Goal: Task Accomplishment & Management: Manage account settings

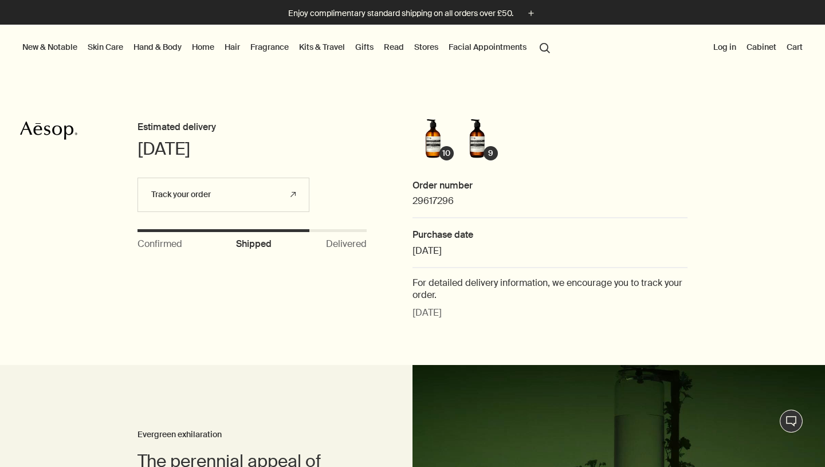
click at [720, 51] on button "Log in" at bounding box center [725, 47] width 28 height 15
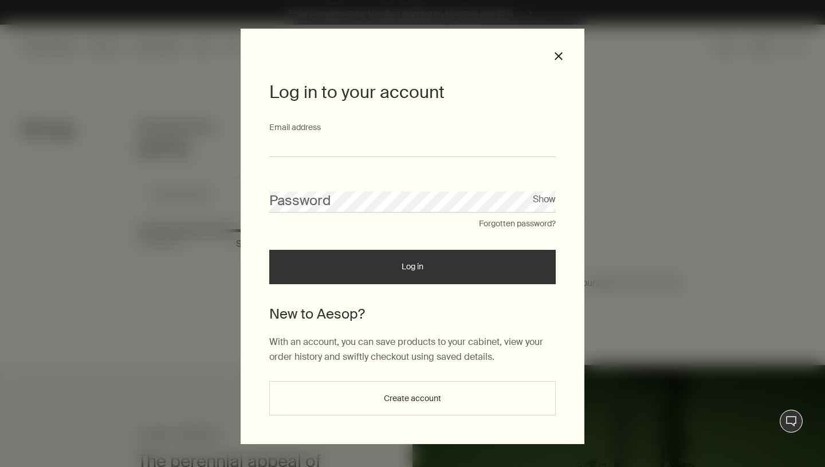
type input "**********"
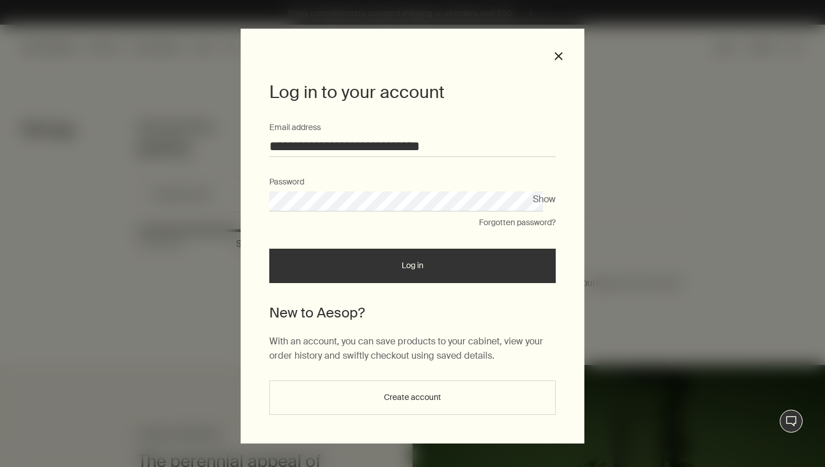
click at [394, 274] on button "Log in" at bounding box center [412, 266] width 287 height 34
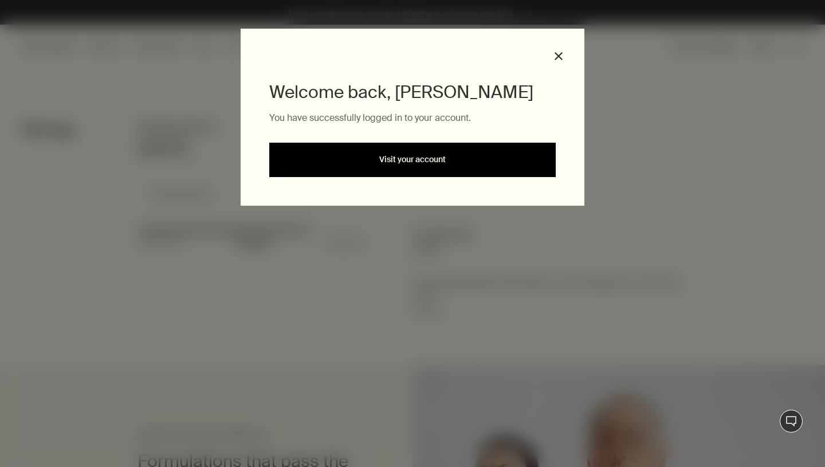
click at [403, 165] on link "Visit your account" at bounding box center [412, 160] width 287 height 34
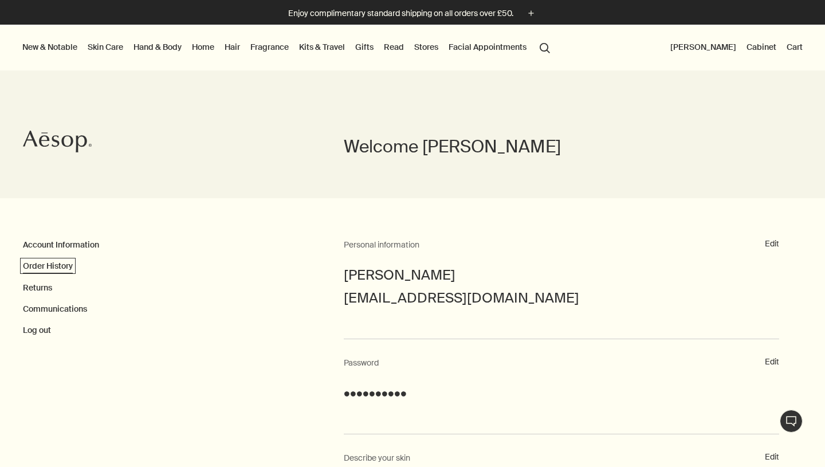
click at [70, 267] on link "Order History" at bounding box center [48, 266] width 50 height 10
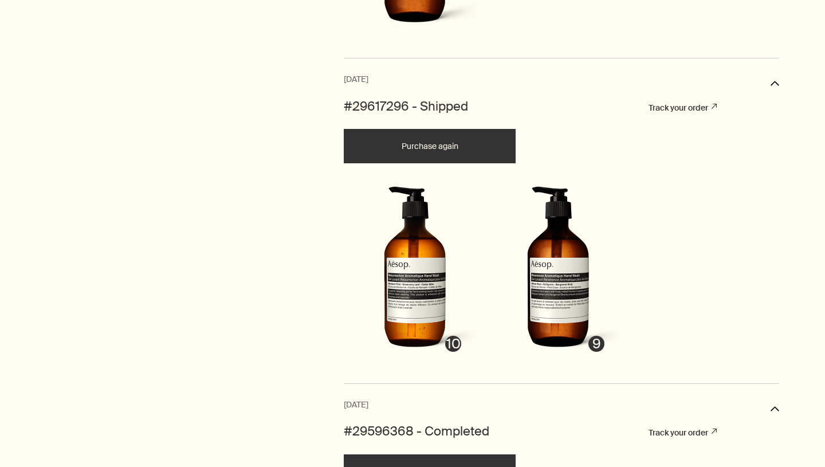
scroll to position [673, 0]
